Goal: Information Seeking & Learning: Learn about a topic

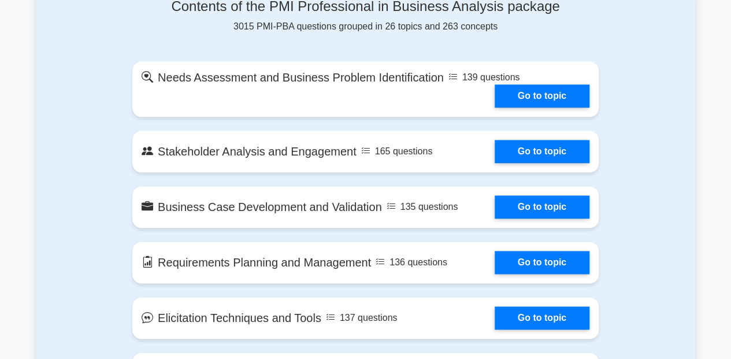
scroll to position [638, 0]
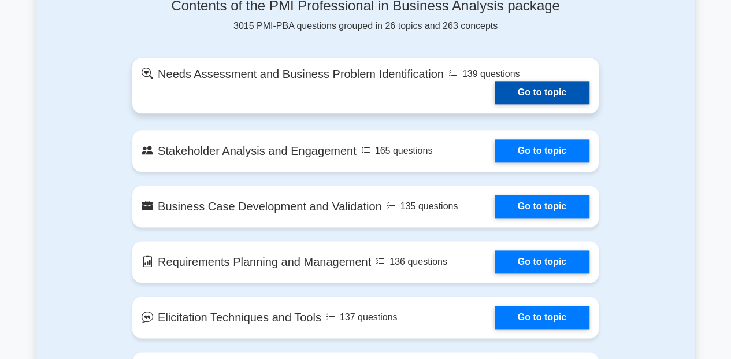
click at [517, 84] on link "Go to topic" at bounding box center [542, 92] width 95 height 23
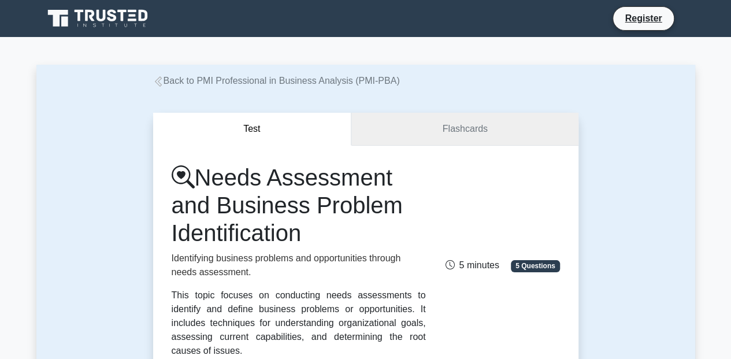
click at [463, 131] on link "Flashcards" at bounding box center [464, 129] width 226 height 33
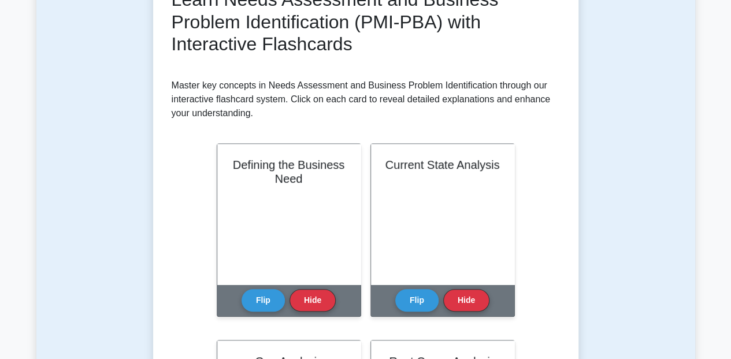
scroll to position [192, 0]
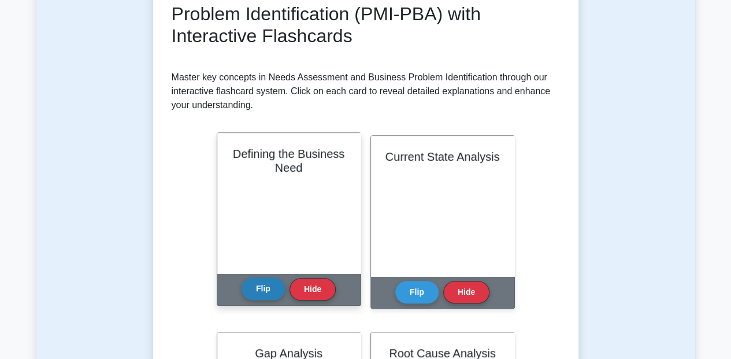
click at [272, 288] on button "Flip" at bounding box center [263, 288] width 43 height 23
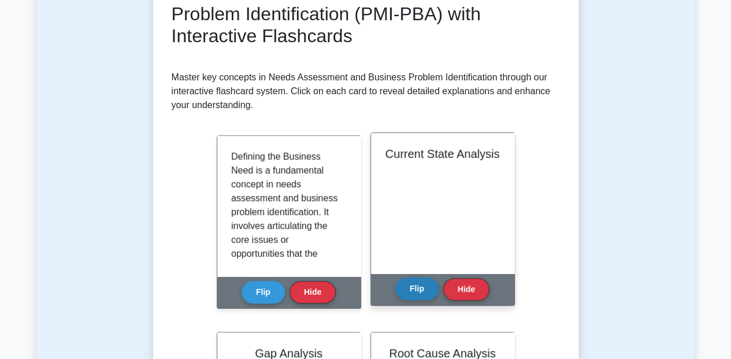
click at [422, 286] on button "Flip" at bounding box center [416, 288] width 43 height 23
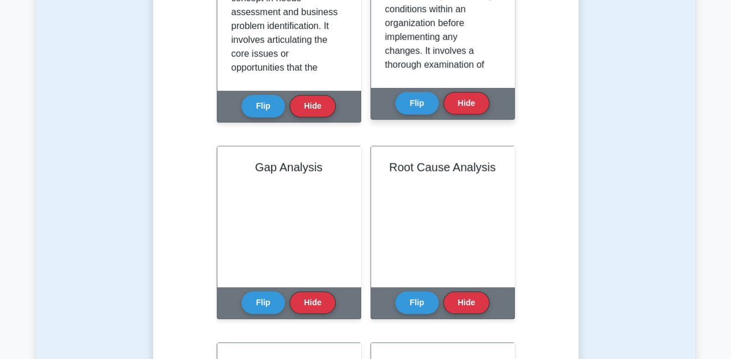
scroll to position [379, 0]
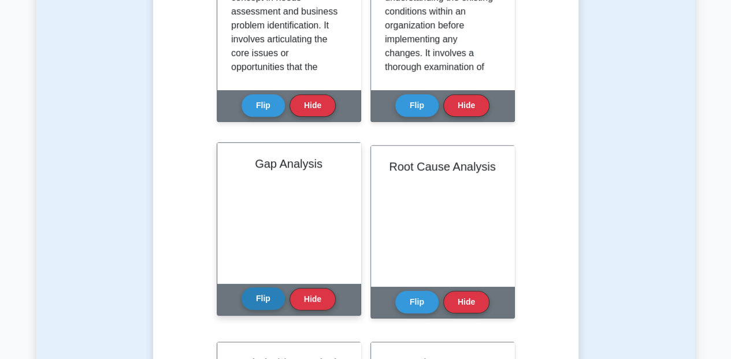
click at [261, 298] on button "Flip" at bounding box center [263, 298] width 43 height 23
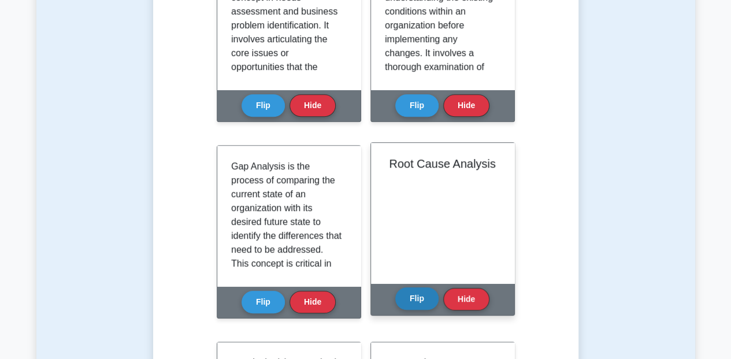
click at [416, 292] on button "Flip" at bounding box center [416, 298] width 43 height 23
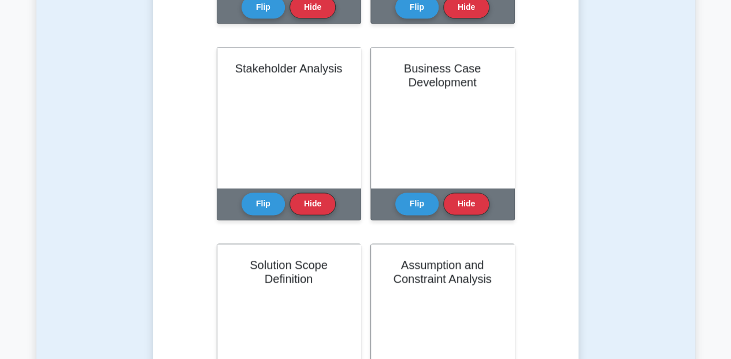
scroll to position [683, 0]
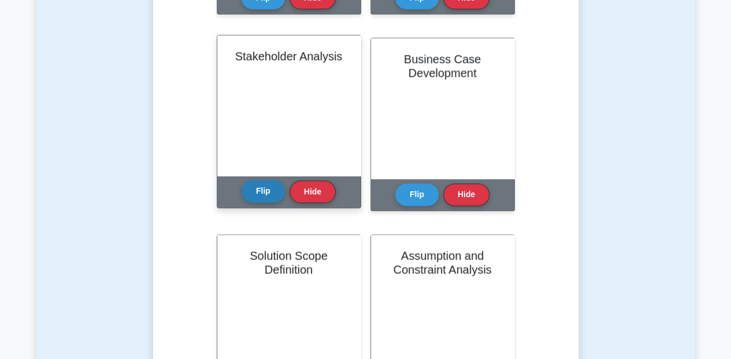
click at [259, 189] on button "Flip" at bounding box center [263, 191] width 43 height 23
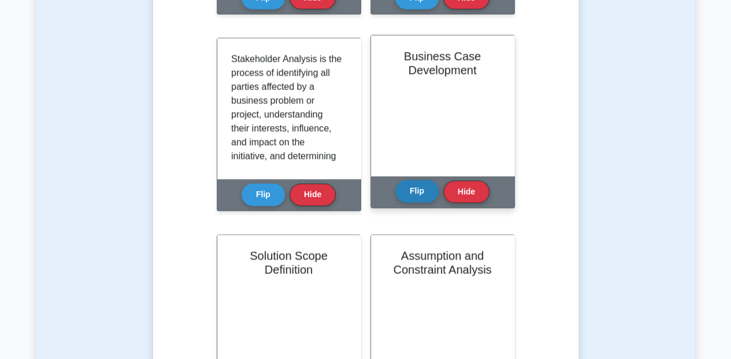
click at [413, 188] on button "Flip" at bounding box center [416, 191] width 43 height 23
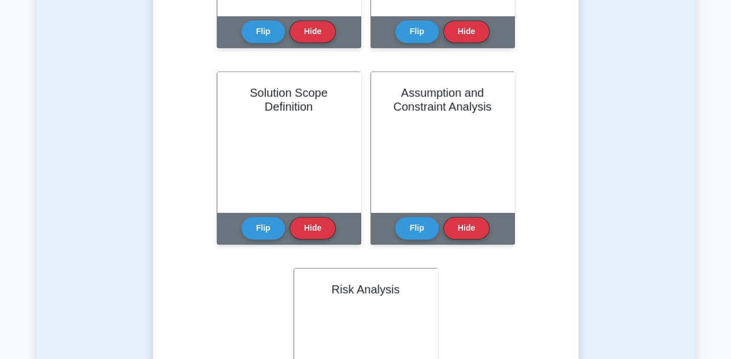
scroll to position [877, 0]
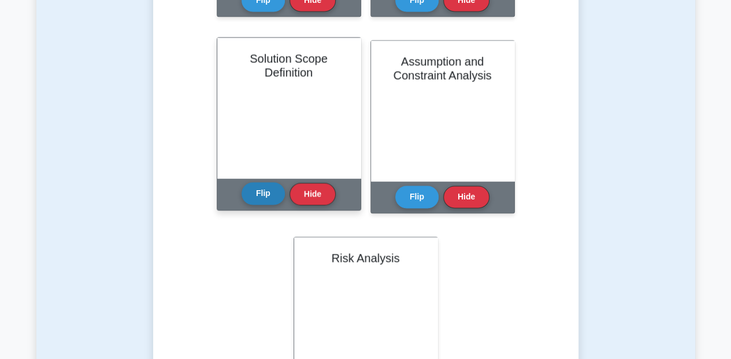
click at [263, 194] on button "Flip" at bounding box center [263, 193] width 43 height 23
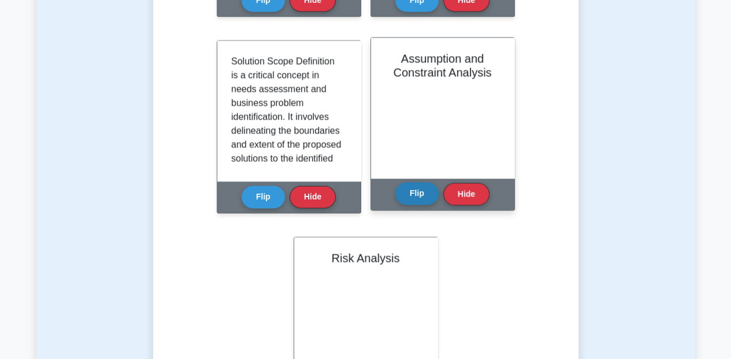
click at [428, 198] on button "Flip" at bounding box center [416, 193] width 43 height 23
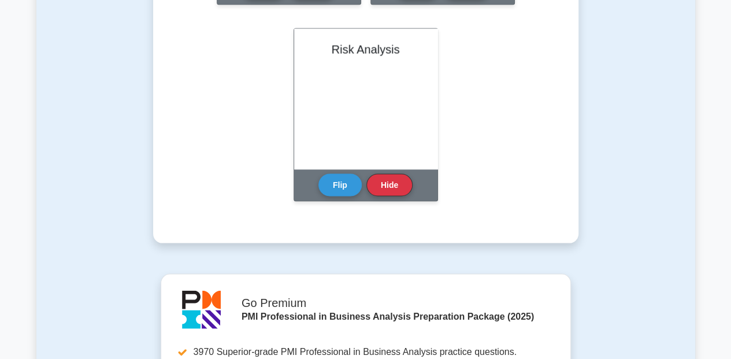
scroll to position [1086, 0]
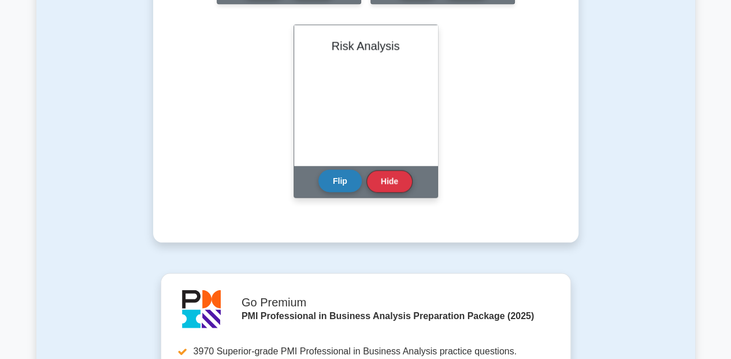
click at [343, 184] on button "Flip" at bounding box center [339, 180] width 43 height 23
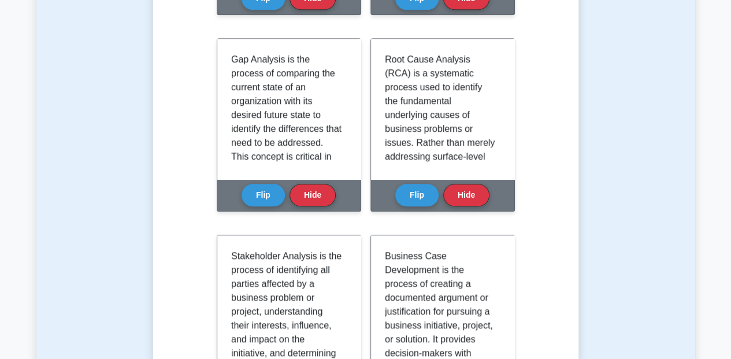
scroll to position [0, 0]
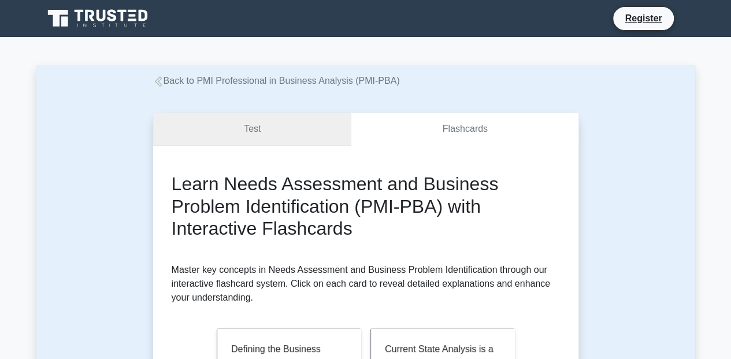
click at [306, 114] on link "Test" at bounding box center [252, 129] width 199 height 33
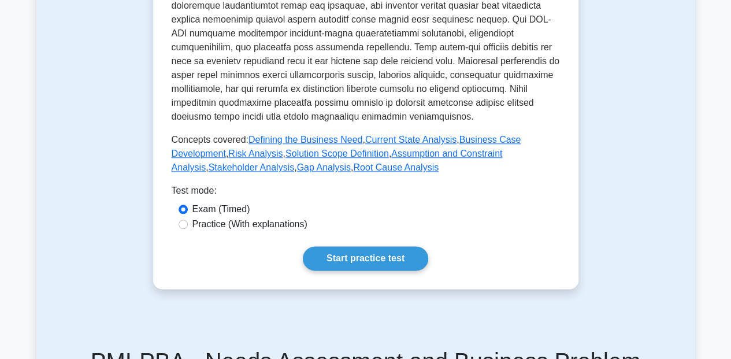
scroll to position [581, 0]
click at [205, 217] on label "Practice (With explanations)" at bounding box center [249, 224] width 115 height 14
click at [188, 219] on input "Practice (With explanations)" at bounding box center [183, 223] width 9 height 9
radio input "true"
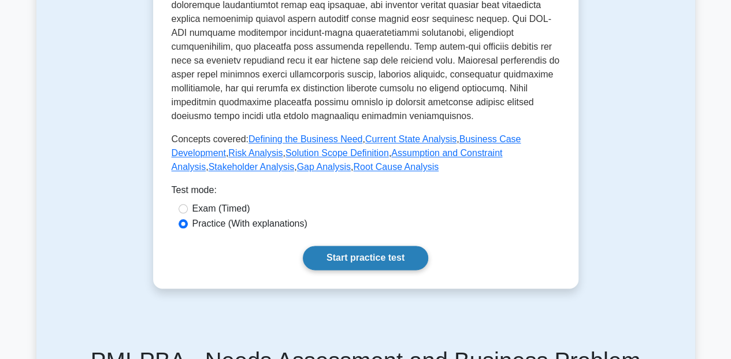
click at [357, 246] on link "Start practice test" at bounding box center [365, 258] width 125 height 24
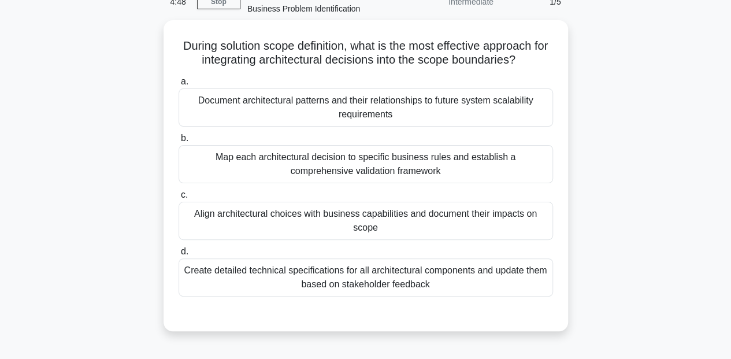
scroll to position [60, 0]
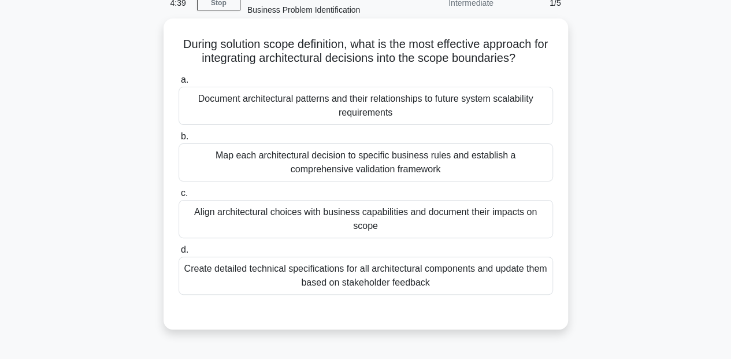
click at [272, 224] on div "Align architectural choices with business capabilities and document their impac…" at bounding box center [366, 219] width 374 height 38
click at [179, 197] on input "c. Align architectural choices with business capabilities and document their im…" at bounding box center [179, 194] width 0 height 8
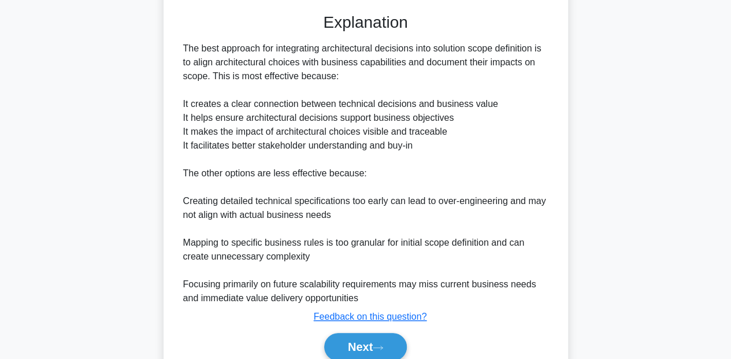
scroll to position [398, 0]
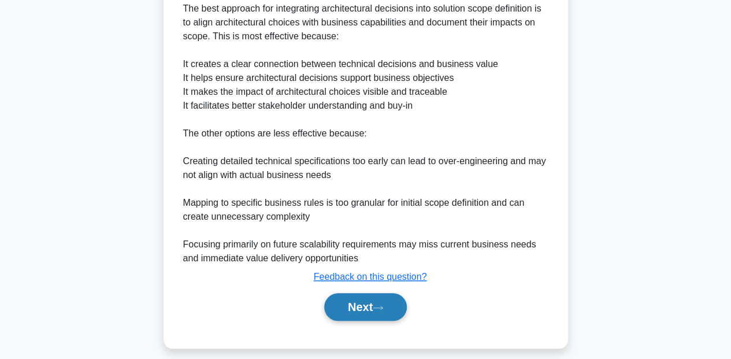
click at [353, 302] on button "Next" at bounding box center [365, 307] width 83 height 28
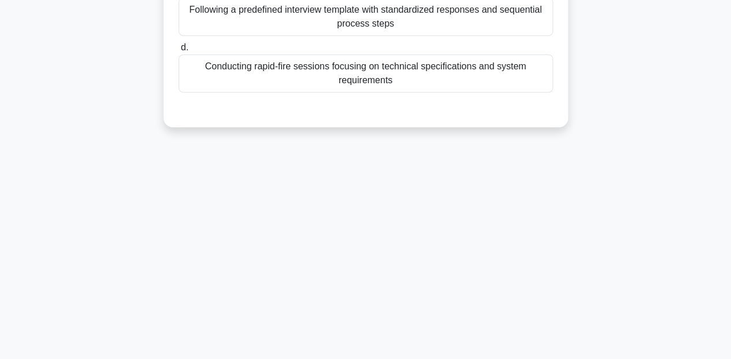
scroll to position [70, 0]
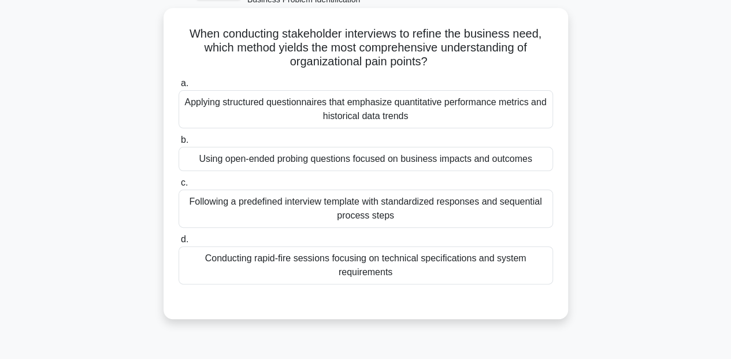
click at [427, 158] on div "Using open-ended probing questions focused on business impacts and outcomes" at bounding box center [366, 159] width 374 height 24
click at [179, 144] on input "b. Using open-ended probing questions focused on business impacts and outcomes" at bounding box center [179, 140] width 0 height 8
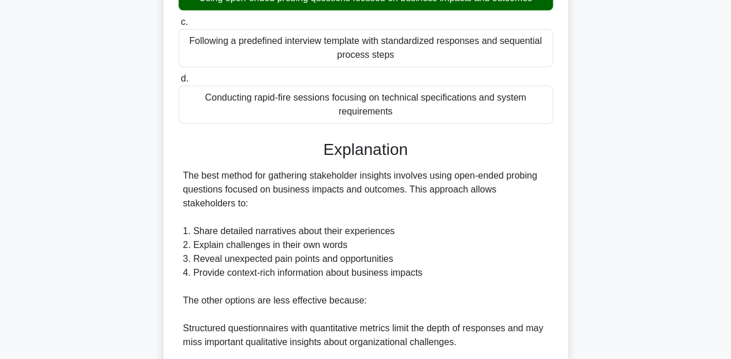
scroll to position [389, 0]
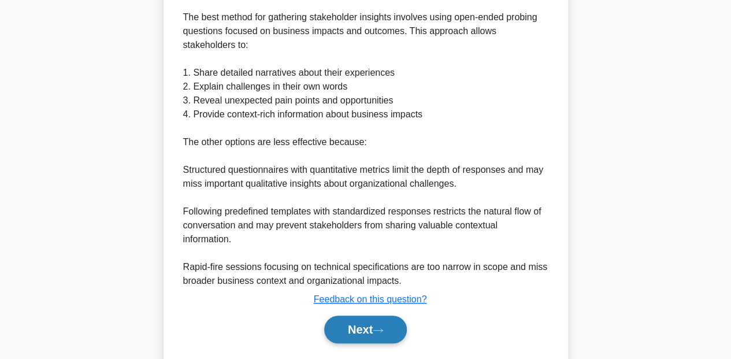
click at [363, 333] on button "Next" at bounding box center [365, 329] width 83 height 28
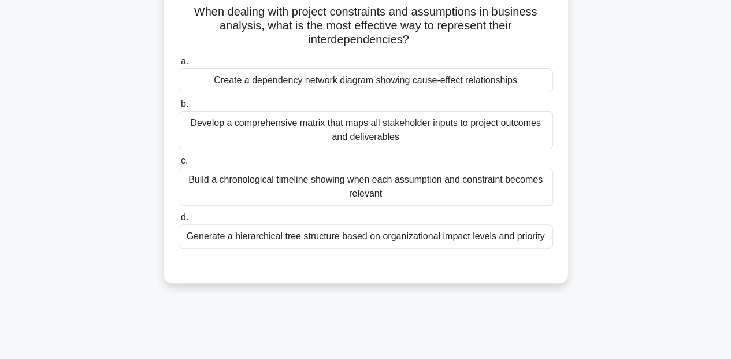
scroll to position [56, 0]
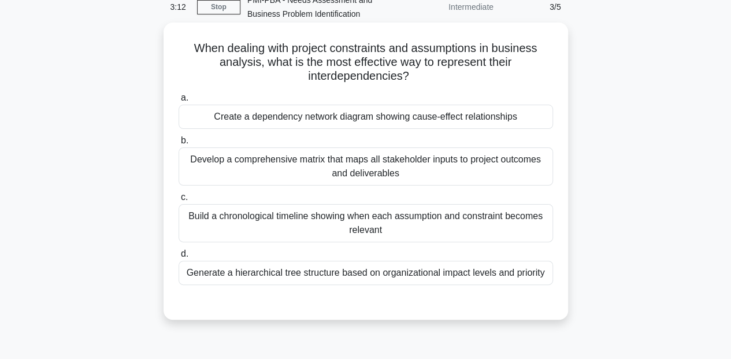
click at [477, 273] on div "Generate a hierarchical tree structure based on organizational impact levels an…" at bounding box center [366, 273] width 374 height 24
click at [179, 258] on input "d. Generate a hierarchical tree structure based on organizational impact levels…" at bounding box center [179, 254] width 0 height 8
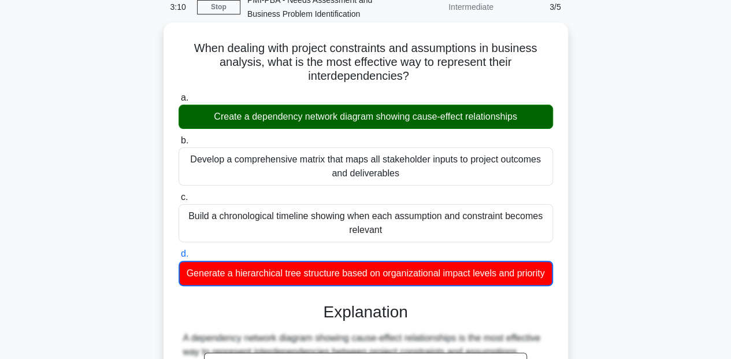
click at [476, 115] on div "Create a dependency network diagram showing cause-effect relationships" at bounding box center [366, 117] width 374 height 24
click at [179, 102] on input "a. Create a dependency network diagram showing cause-effect relationships" at bounding box center [179, 98] width 0 height 8
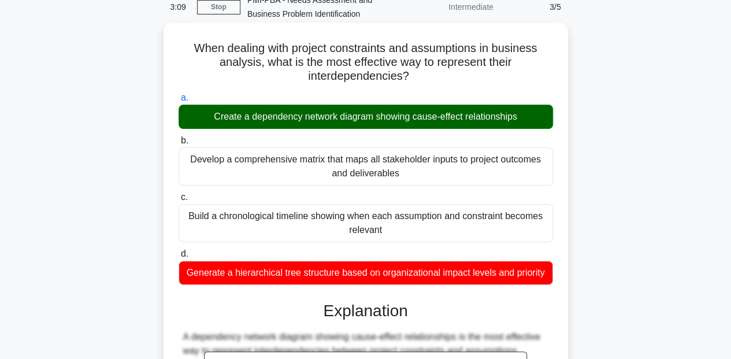
click at [476, 115] on div "Create a dependency network diagram showing cause-effect relationships" at bounding box center [366, 117] width 374 height 24
click at [179, 102] on input "a. Create a dependency network diagram showing cause-effect relationships" at bounding box center [179, 98] width 0 height 8
click at [476, 115] on div "Create a dependency network diagram showing cause-effect relationships" at bounding box center [366, 117] width 374 height 24
click at [179, 102] on input "a. Create a dependency network diagram showing cause-effect relationships" at bounding box center [179, 98] width 0 height 8
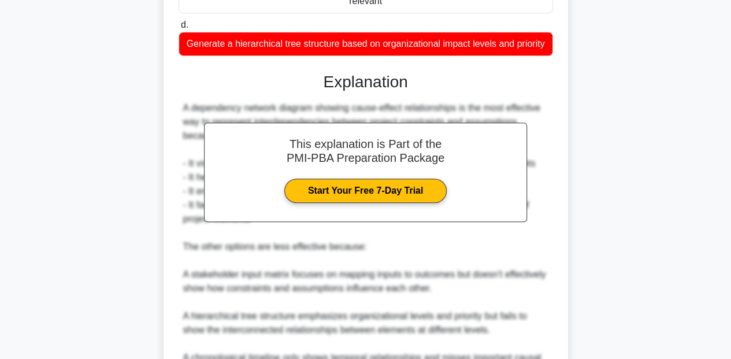
scroll to position [421, 0]
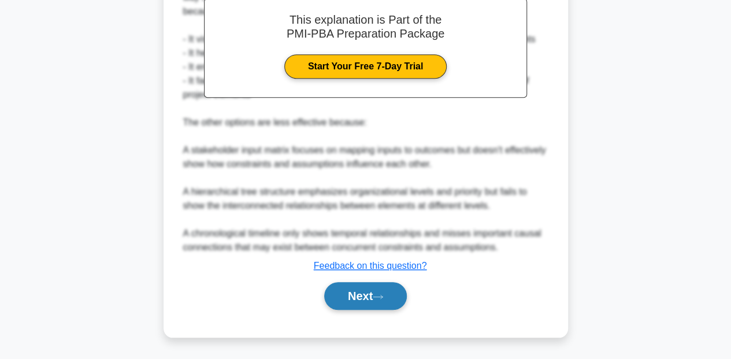
click at [363, 296] on button "Next" at bounding box center [365, 296] width 83 height 28
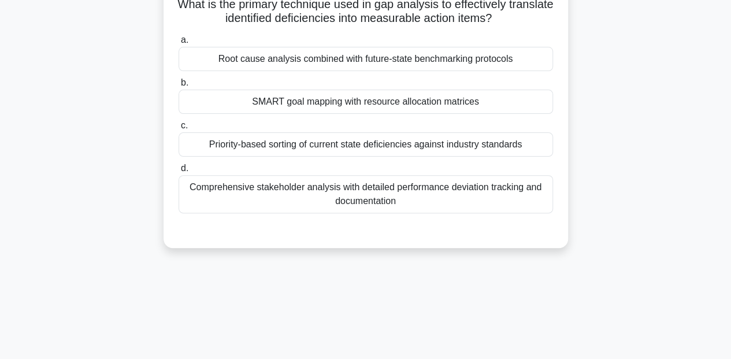
scroll to position [0, 0]
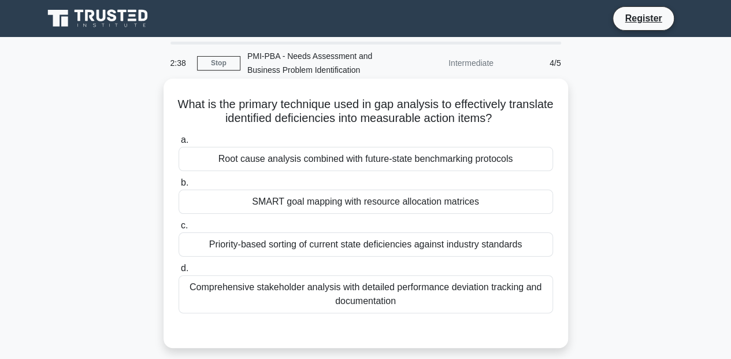
click at [452, 300] on div "Comprehensive stakeholder analysis with detailed performance deviation tracking…" at bounding box center [366, 294] width 374 height 38
click at [179, 272] on input "d. Comprehensive stakeholder analysis with detailed performance deviation track…" at bounding box center [179, 269] width 0 height 8
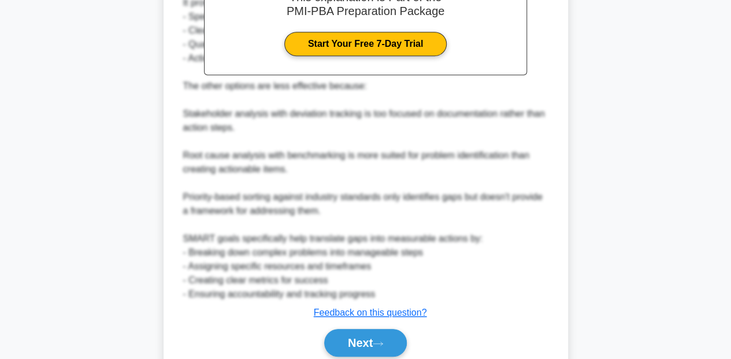
scroll to position [406, 0]
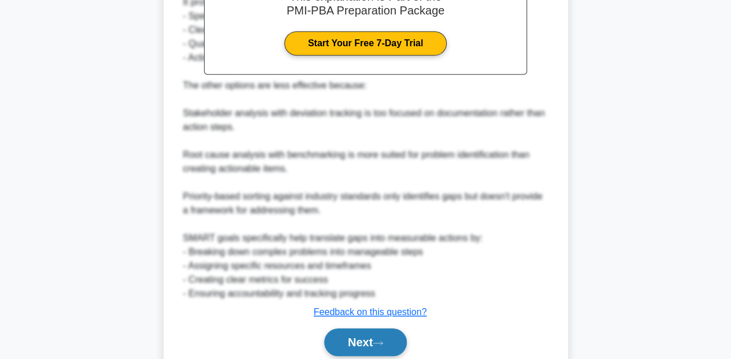
click at [368, 333] on button "Next" at bounding box center [365, 342] width 83 height 28
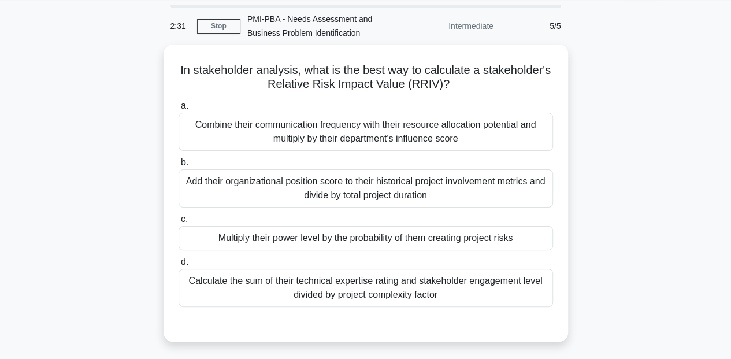
scroll to position [38, 0]
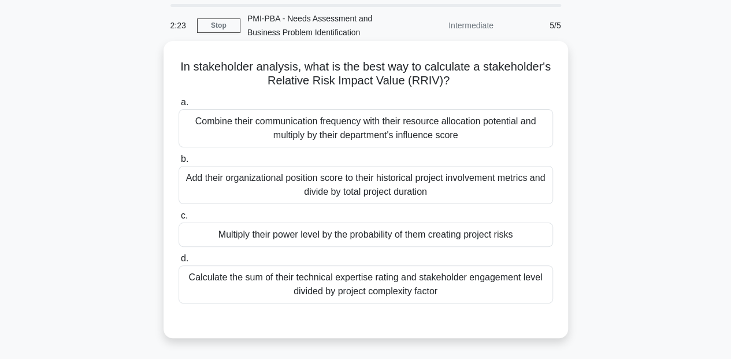
click at [484, 236] on div "Multiply their power level by the probability of them creating project risks" at bounding box center [366, 234] width 374 height 24
click at [179, 220] on input "c. Multiply their power level by the probability of them creating project risks" at bounding box center [179, 216] width 0 height 8
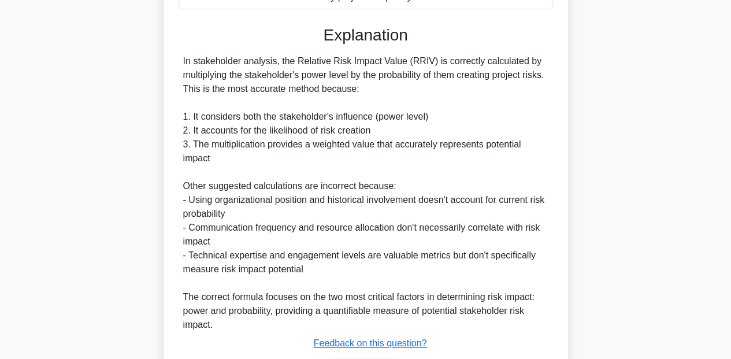
scroll to position [407, 0]
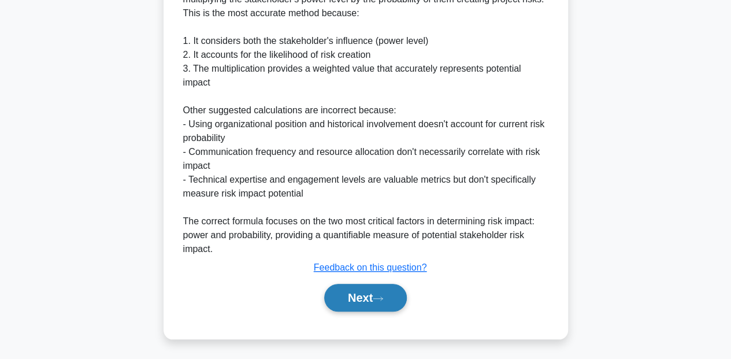
click at [349, 292] on button "Next" at bounding box center [365, 298] width 83 height 28
